Goal: Information Seeking & Learning: Learn about a topic

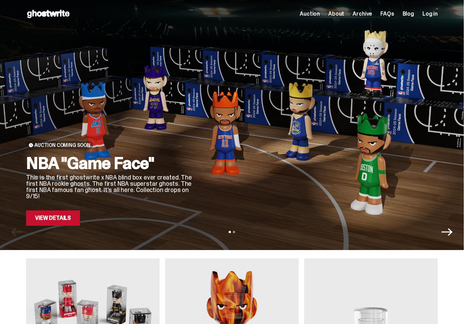
click at [57, 223] on link "View Details" at bounding box center [53, 218] width 54 height 15
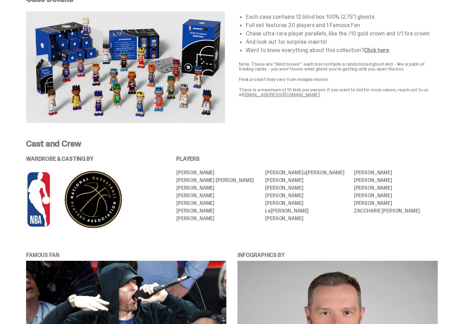
scroll to position [271, 0]
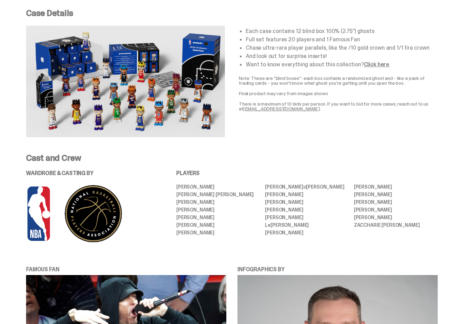
click at [157, 105] on img at bounding box center [125, 82] width 199 height 112
drag, startPoint x: 188, startPoint y: 203, endPoint x: 199, endPoint y: 202, distance: 11.1
click at [194, 202] on li "[PERSON_NAME]" at bounding box center [218, 202] width 84 height 5
drag, startPoint x: 197, startPoint y: 211, endPoint x: 208, endPoint y: 211, distance: 11.8
click at [209, 211] on li "[PERSON_NAME]" at bounding box center [218, 210] width 84 height 5
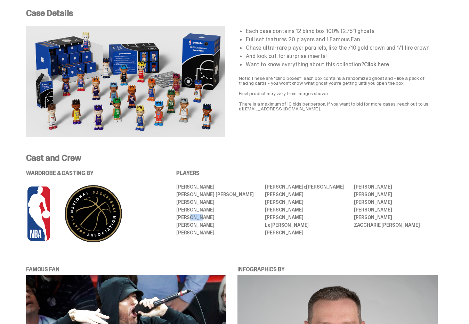
drag, startPoint x: 194, startPoint y: 220, endPoint x: 203, endPoint y: 220, distance: 9.7
click at [203, 220] on li "[PERSON_NAME]" at bounding box center [218, 217] width 84 height 5
drag, startPoint x: 184, startPoint y: 224, endPoint x: 197, endPoint y: 225, distance: 12.9
click at [194, 224] on li "[PERSON_NAME]" at bounding box center [218, 225] width 84 height 5
drag, startPoint x: 189, startPoint y: 232, endPoint x: 211, endPoint y: 231, distance: 21.9
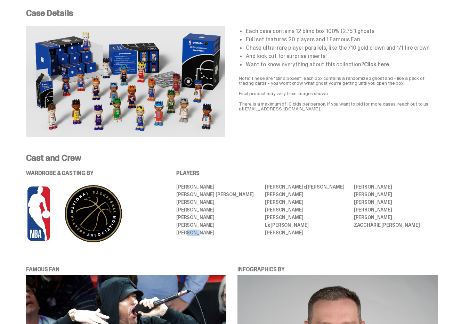
click at [201, 232] on li "[PERSON_NAME]" at bounding box center [218, 233] width 84 height 5
drag, startPoint x: 280, startPoint y: 186, endPoint x: 292, endPoint y: 186, distance: 12.2
click at [287, 185] on li "[PERSON_NAME] [PERSON_NAME]" at bounding box center [307, 187] width 84 height 5
drag, startPoint x: 281, startPoint y: 195, endPoint x: 293, endPoint y: 194, distance: 11.8
click at [293, 194] on li "[PERSON_NAME]" at bounding box center [307, 194] width 84 height 5
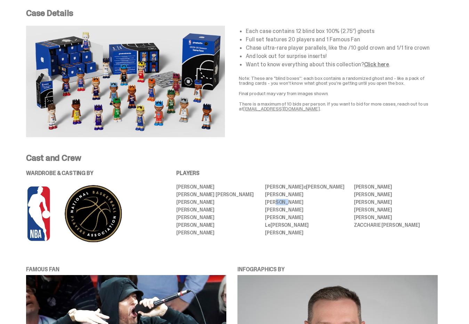
drag, startPoint x: 281, startPoint y: 204, endPoint x: 295, endPoint y: 204, distance: 14.6
click at [292, 204] on li "[PERSON_NAME]" at bounding box center [307, 202] width 84 height 5
drag, startPoint x: 274, startPoint y: 213, endPoint x: 281, endPoint y: 211, distance: 7.5
click at [281, 212] on ul "[PERSON_NAME] [PERSON_NAME] [PERSON_NAME] [PERSON_NAME] [PERSON_NAME] [PERSON_N…" at bounding box center [307, 210] width 262 height 51
drag, startPoint x: 278, startPoint y: 220, endPoint x: 293, endPoint y: 219, distance: 15.0
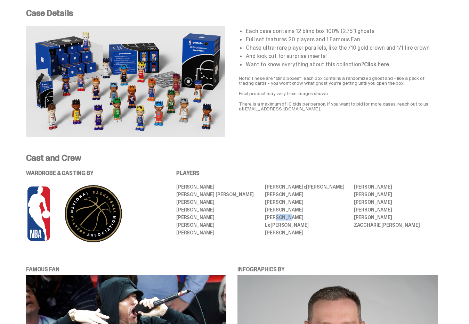
click at [291, 220] on li "[PERSON_NAME]" at bounding box center [307, 217] width 84 height 5
click at [286, 227] on li "L e [PERSON_NAME]" at bounding box center [307, 225] width 84 height 5
drag, startPoint x: 276, startPoint y: 233, endPoint x: 294, endPoint y: 234, distance: 17.8
click at [283, 233] on li "[PERSON_NAME]" at bounding box center [307, 233] width 84 height 5
drag, startPoint x: 371, startPoint y: 217, endPoint x: 379, endPoint y: 218, distance: 7.7
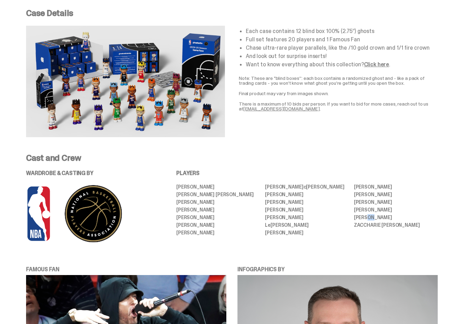
click at [376, 218] on li "[PERSON_NAME]" at bounding box center [396, 217] width 84 height 5
drag, startPoint x: 374, startPoint y: 210, endPoint x: 385, endPoint y: 211, distance: 11.2
click at [383, 211] on li "[PERSON_NAME]" at bounding box center [396, 210] width 84 height 5
click at [379, 202] on li "[PERSON_NAME]" at bounding box center [396, 202] width 84 height 5
drag, startPoint x: 368, startPoint y: 194, endPoint x: 386, endPoint y: 196, distance: 18.2
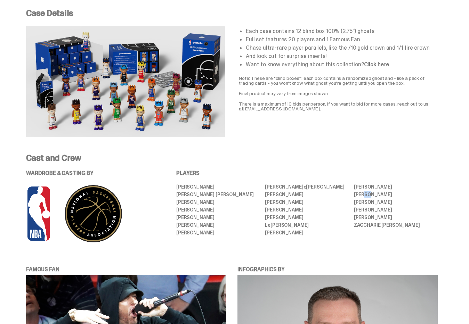
click at [377, 196] on li "[PERSON_NAME]" at bounding box center [396, 194] width 84 height 5
drag, startPoint x: 368, startPoint y: 186, endPoint x: 387, endPoint y: 189, distance: 20.0
click at [376, 187] on li "[PERSON_NAME]" at bounding box center [396, 187] width 84 height 5
click at [156, 106] on img at bounding box center [125, 82] width 199 height 112
click at [141, 101] on img at bounding box center [125, 82] width 199 height 112
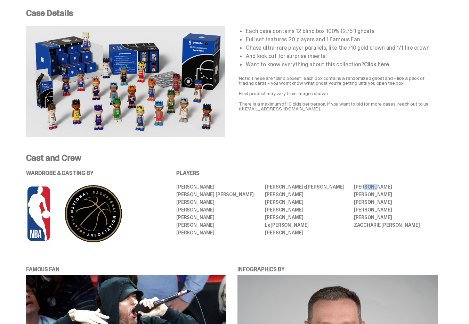
click at [141, 101] on img at bounding box center [125, 82] width 199 height 112
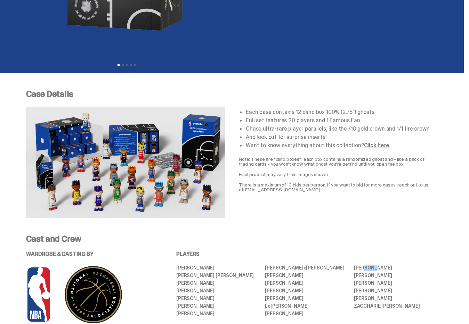
scroll to position [190, 0]
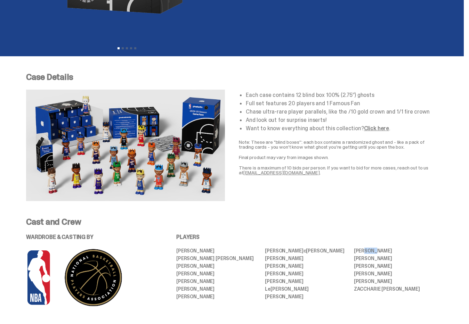
click at [144, 179] on img at bounding box center [125, 146] width 199 height 112
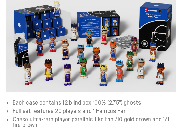
scroll to position [459, 0]
